Goal: Task Accomplishment & Management: Use online tool/utility

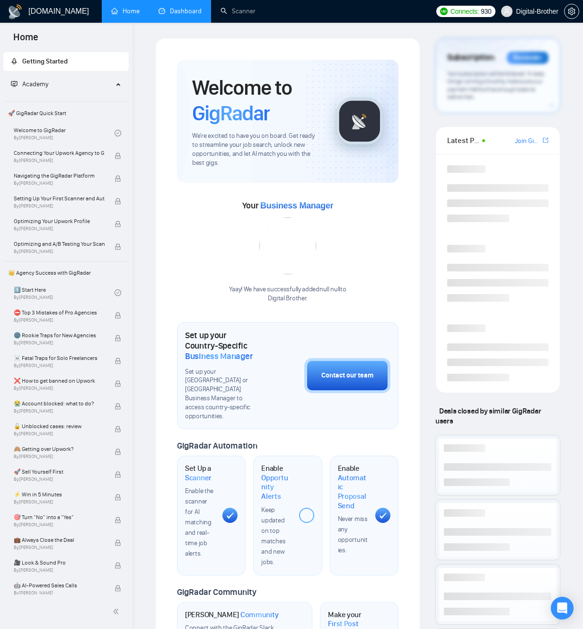
click at [164, 14] on link "Dashboard" at bounding box center [180, 11] width 43 height 8
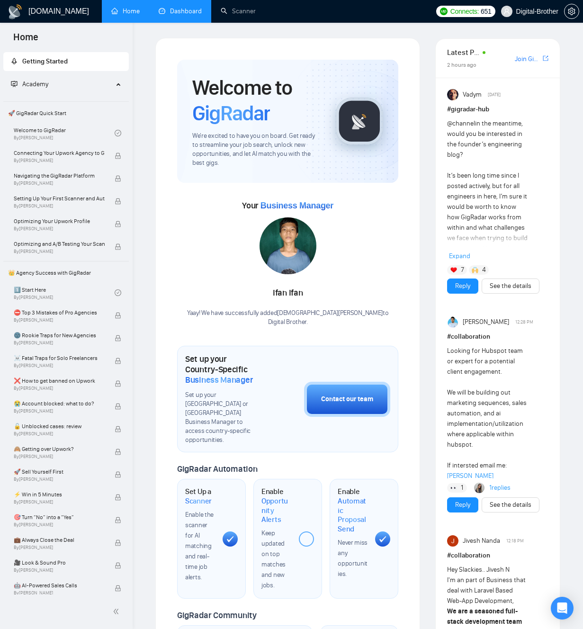
click at [175, 15] on link "Dashboard" at bounding box center [180, 11] width 43 height 8
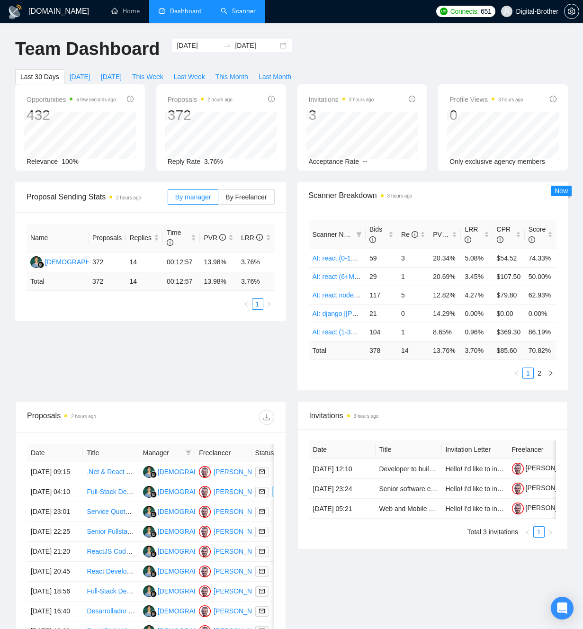
click at [230, 10] on link "Scanner" at bounding box center [238, 11] width 35 height 8
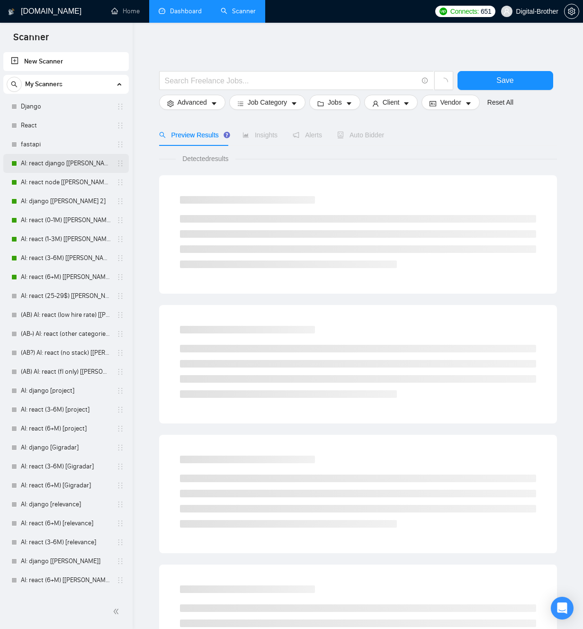
click at [64, 165] on link "AI: react django [[PERSON_NAME] 2]" at bounding box center [66, 163] width 90 height 19
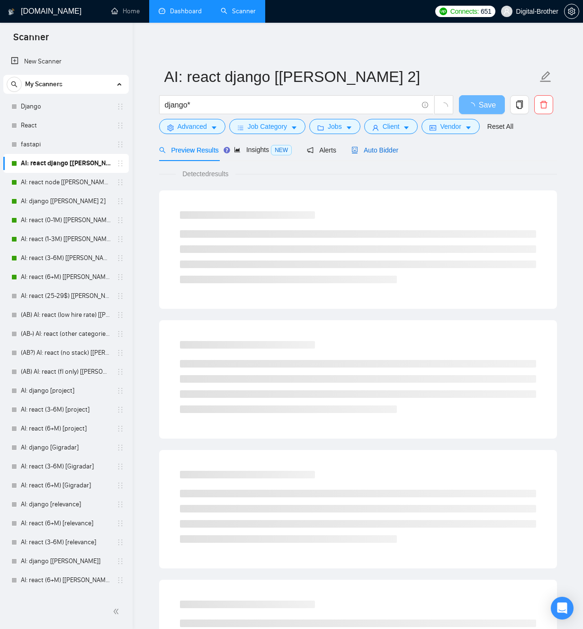
click at [372, 150] on span "Auto Bidder" at bounding box center [374, 150] width 47 height 8
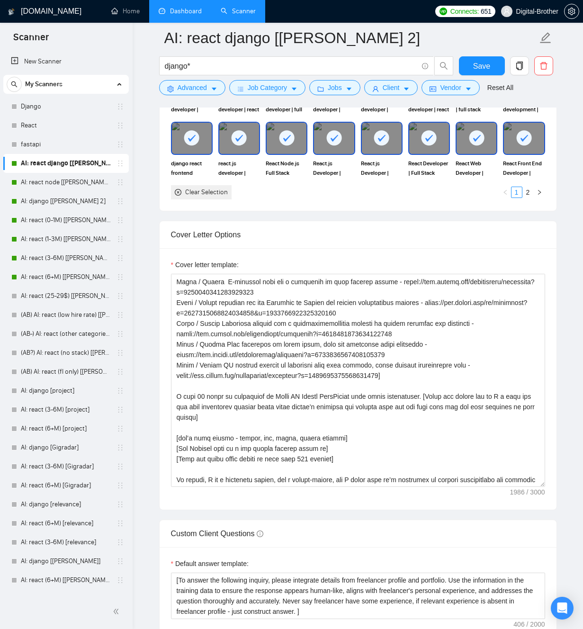
scroll to position [135, 0]
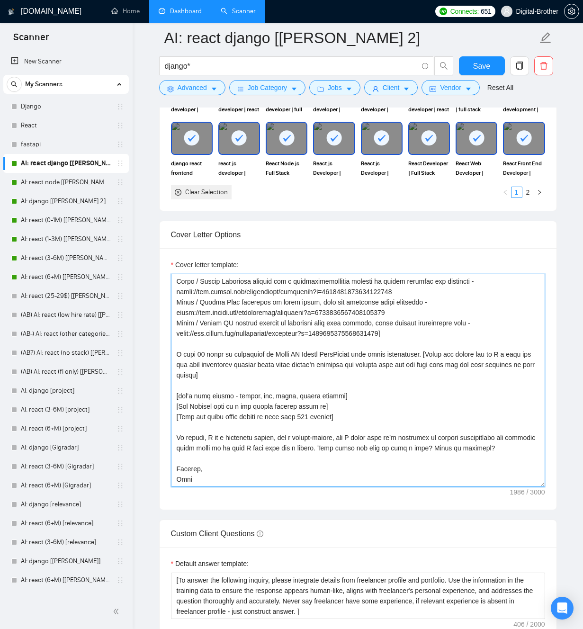
click at [266, 470] on textarea "Cover letter template:" at bounding box center [358, 380] width 374 height 213
